Goal: Transaction & Acquisition: Purchase product/service

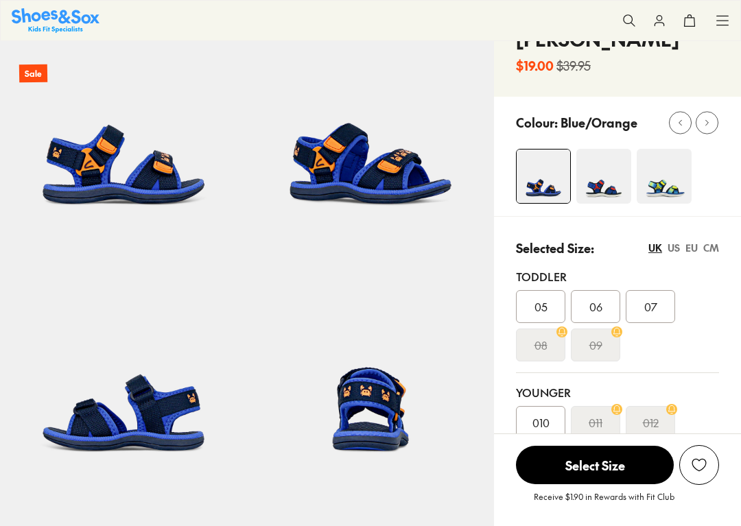
select select "*"
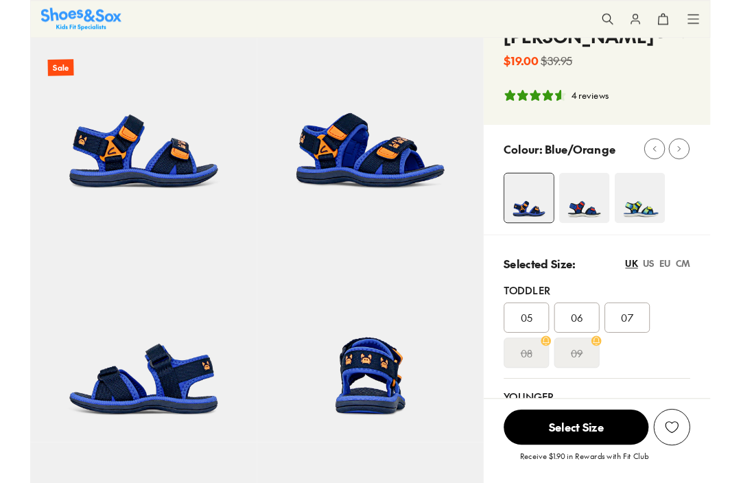
scroll to position [81, 0]
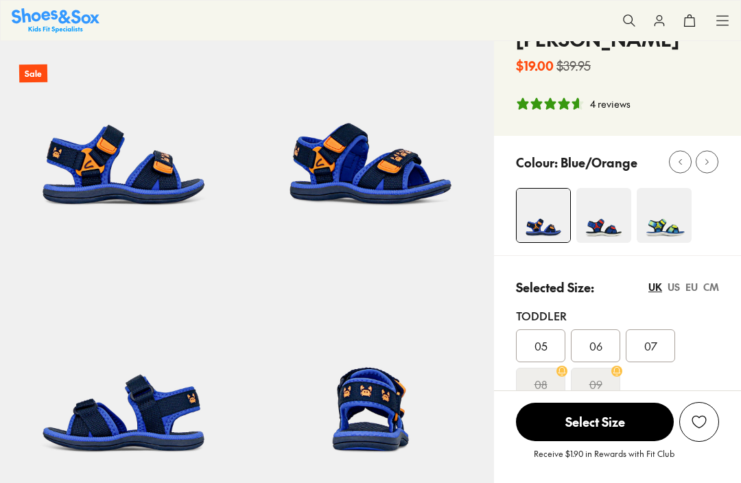
click at [650, 348] on span "07" at bounding box center [651, 346] width 13 height 16
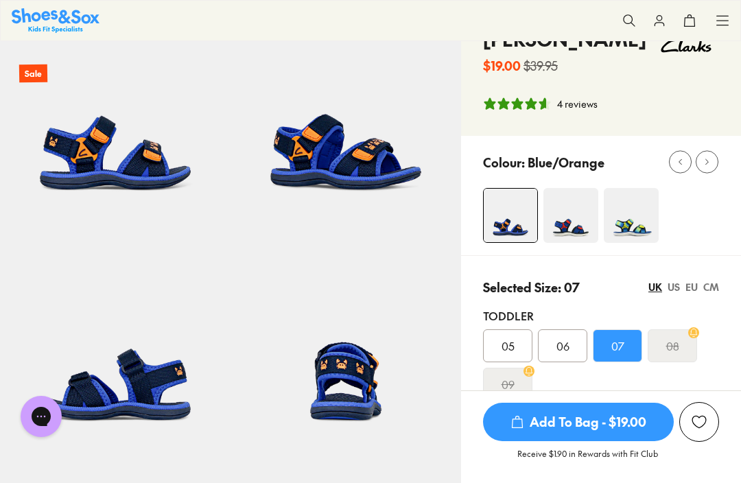
click at [570, 222] on img at bounding box center [571, 215] width 55 height 55
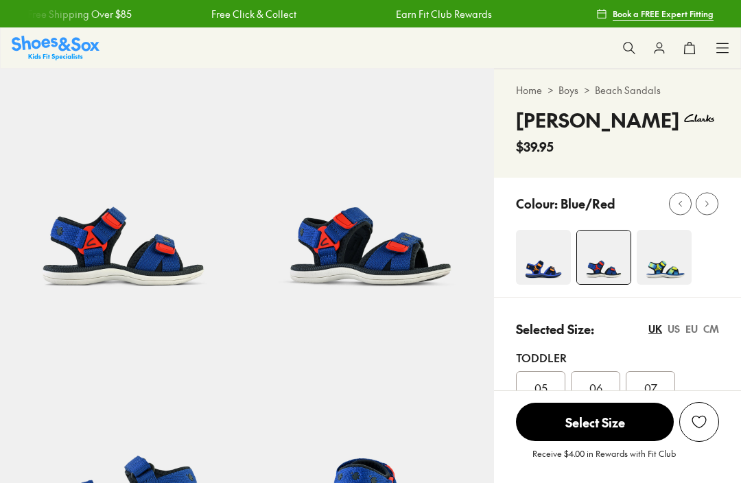
select select "*"
click at [663, 260] on img at bounding box center [664, 257] width 55 height 55
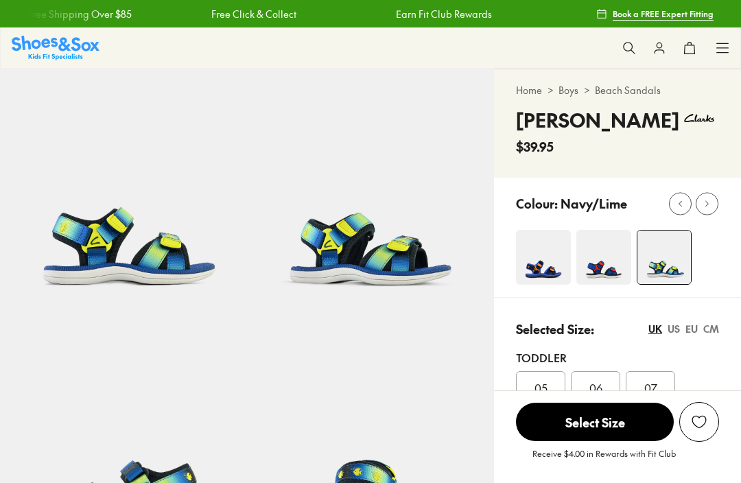
select select "*"
click at [541, 264] on img at bounding box center [543, 257] width 55 height 55
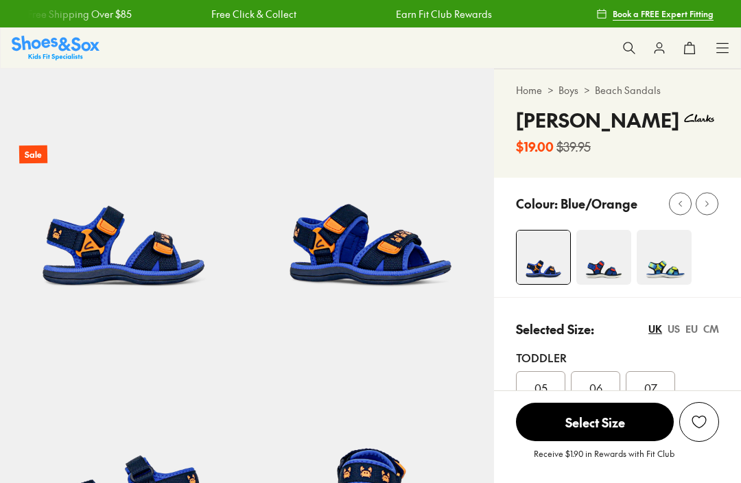
select select "*"
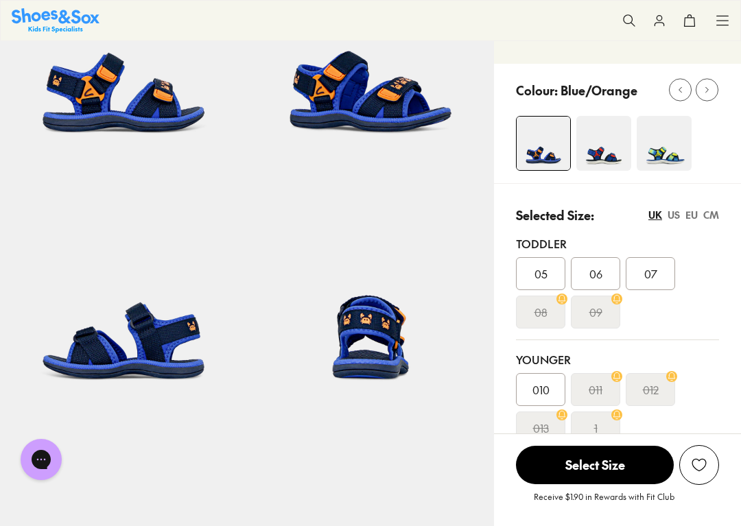
scroll to position [152, 0]
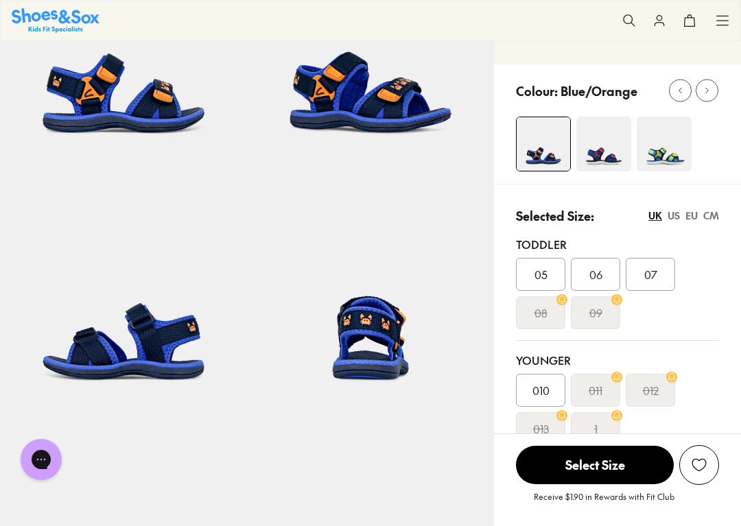
click at [645, 272] on span "07" at bounding box center [651, 274] width 13 height 16
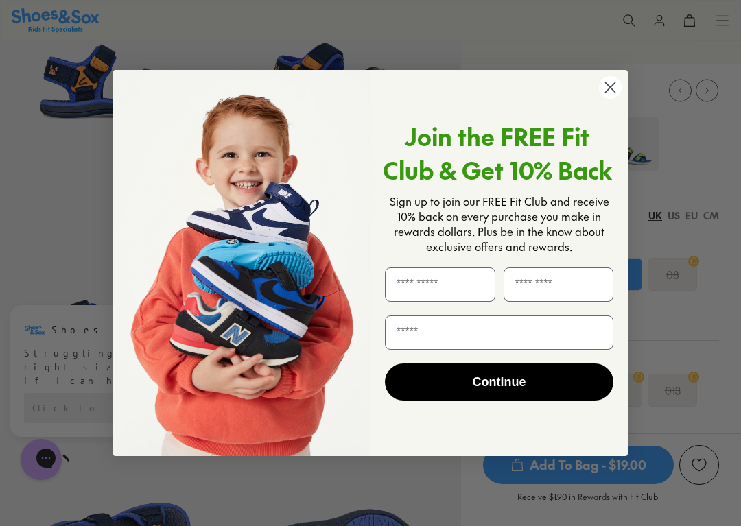
type input "**********"
type input "********"
type input "******"
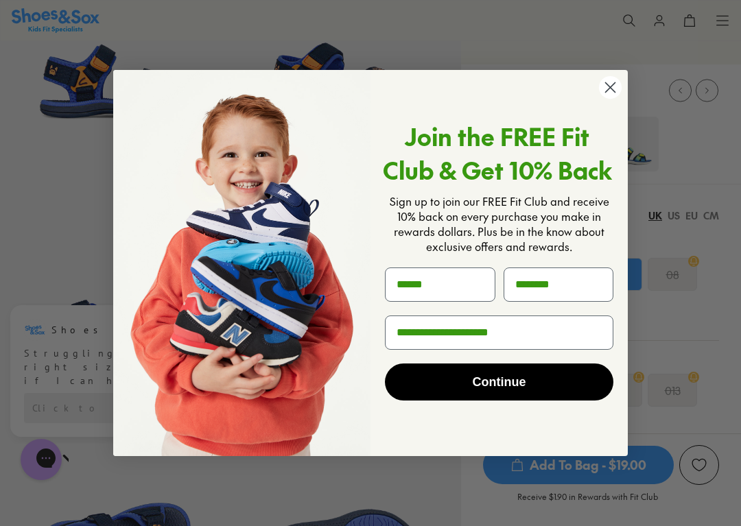
click at [600, 94] on icon "Close dialog" at bounding box center [611, 88] width 24 height 24
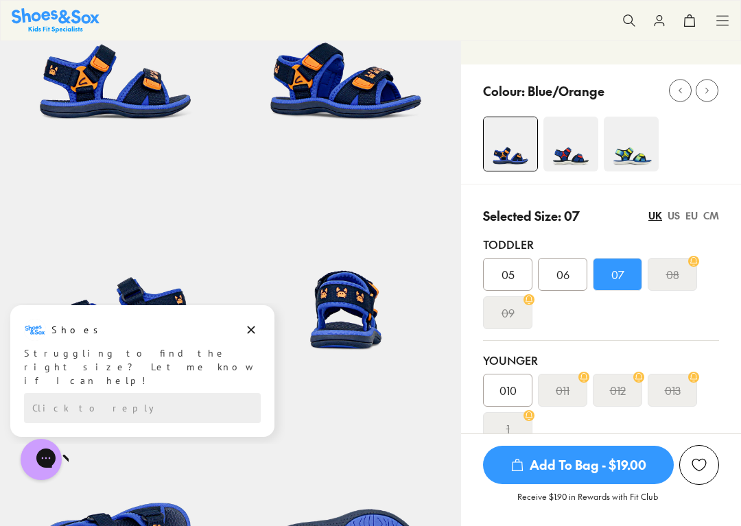
click at [577, 463] on span "Add To Bag - $19.00" at bounding box center [578, 465] width 191 height 38
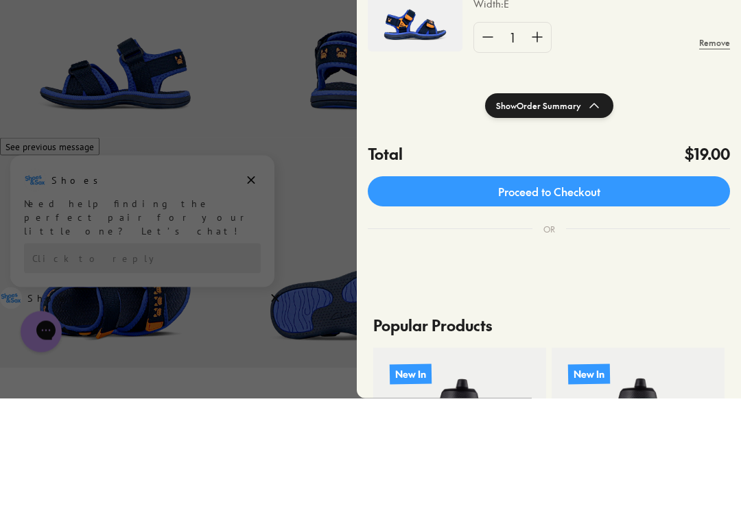
scroll to position [393, 0]
